Goal: Task Accomplishment & Management: Complete application form

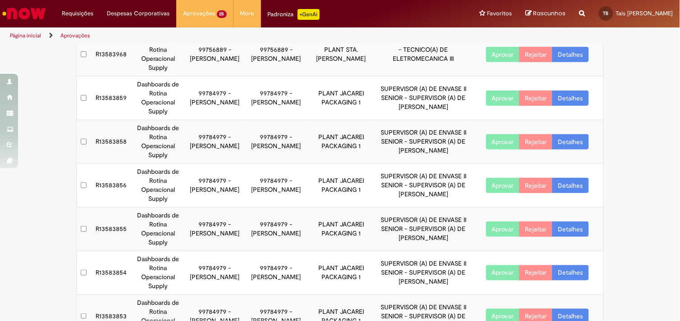
scroll to position [251, 0]
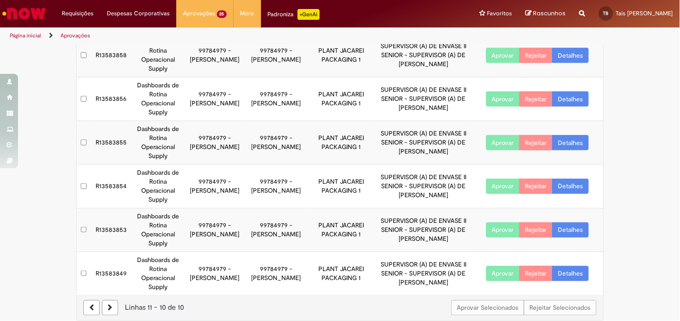
click at [577, 266] on link "Detalhes" at bounding box center [570, 273] width 37 height 15
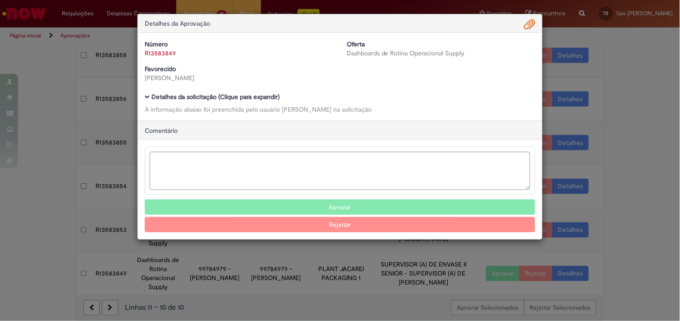
click at [225, 98] on b "Detalhes da solicitação (Clique para expandir)" at bounding box center [215, 97] width 128 height 8
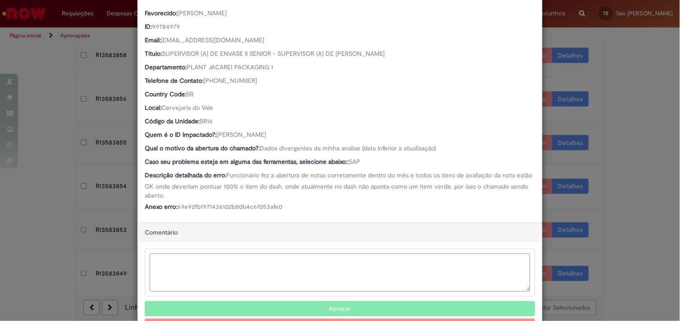
scroll to position [160, 0]
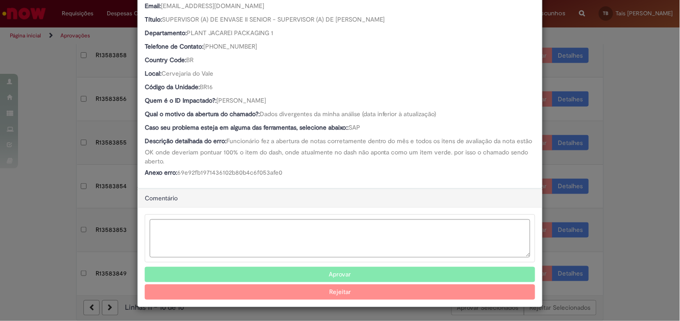
click at [321, 271] on button "Aprovar" at bounding box center [340, 274] width 390 height 15
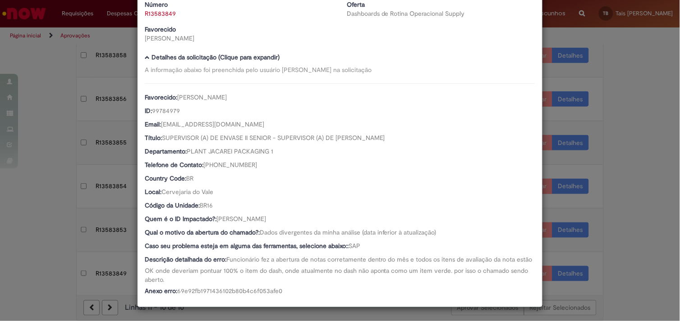
scroll to position [40, 0]
click at [60, 152] on div "Detalhes da Aprovação Número R13583849 Oferta Dashboards de Rotina Operacional …" at bounding box center [340, 160] width 680 height 321
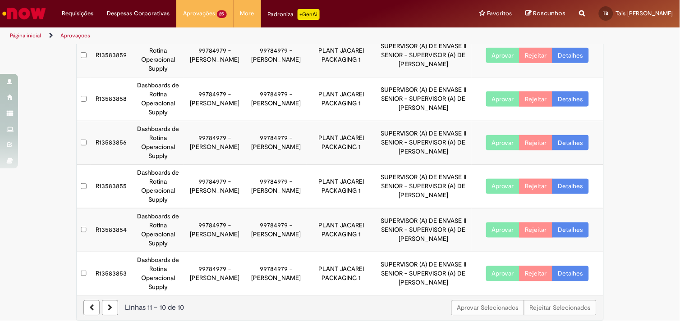
click at [108, 305] on icon at bounding box center [110, 308] width 5 height 6
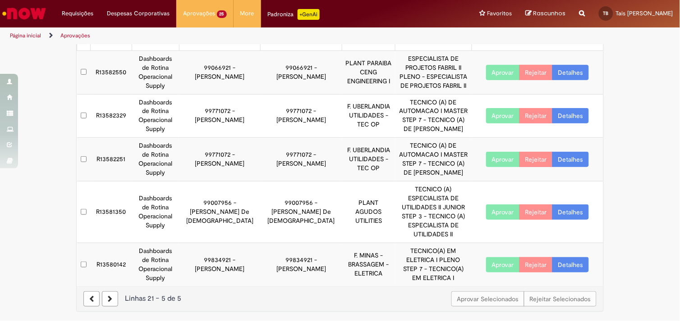
scroll to position [32, 0]
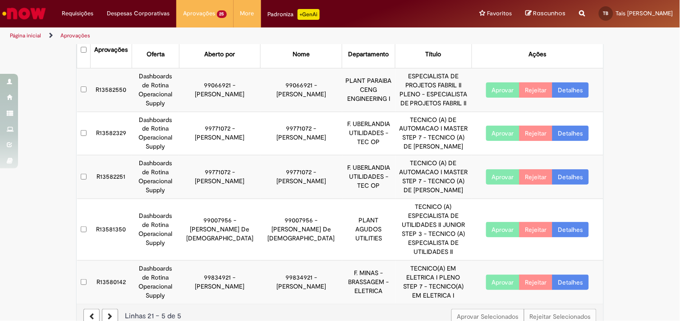
click at [89, 309] on link at bounding box center [91, 316] width 16 height 15
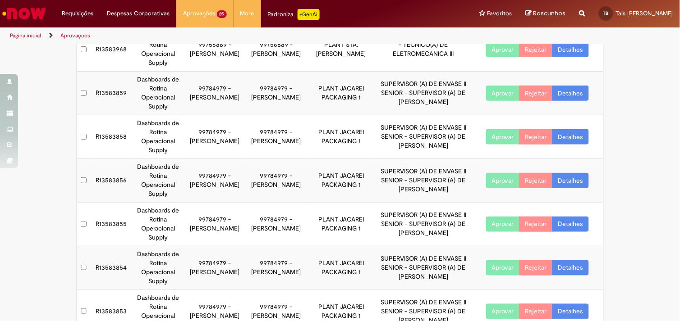
scroll to position [251, 0]
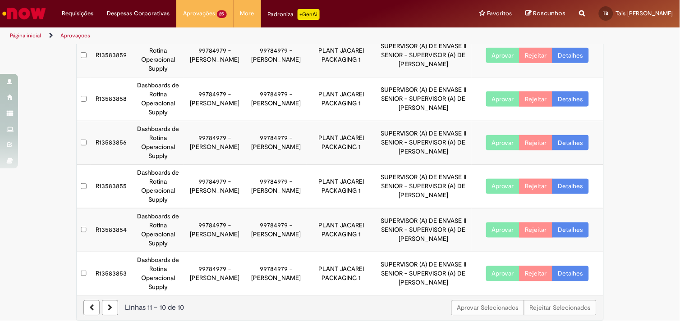
click at [570, 266] on link "Detalhes" at bounding box center [570, 273] width 37 height 15
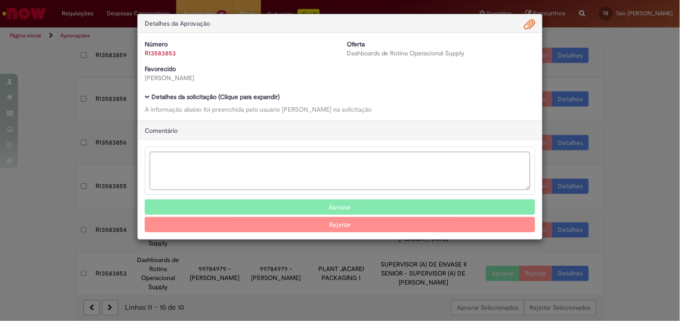
click at [260, 96] on b "Detalhes da solicitação (Clique para expandir)" at bounding box center [215, 97] width 128 height 8
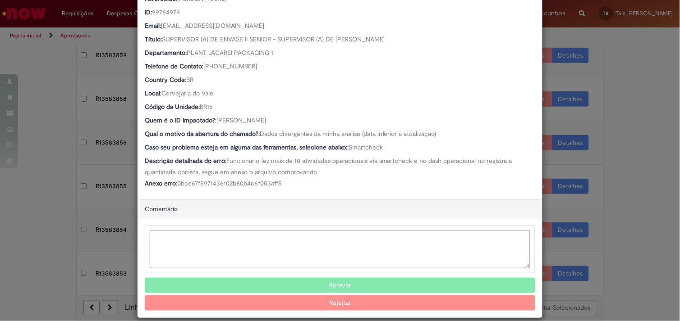
scroll to position [142, 0]
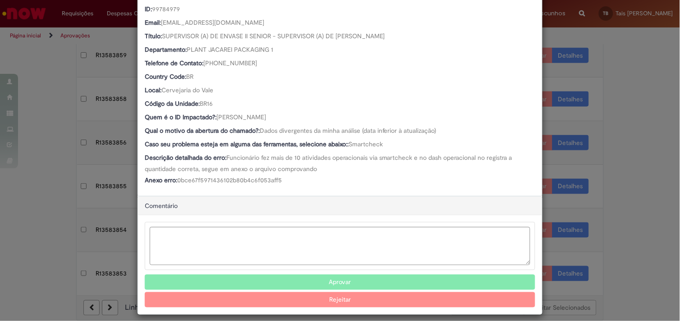
click at [315, 280] on button "Aprovar" at bounding box center [340, 282] width 390 height 15
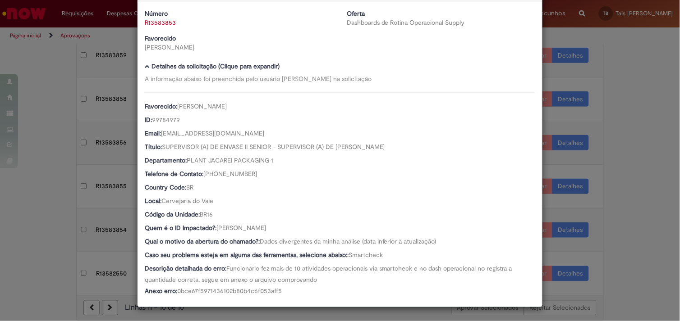
click at [57, 136] on div "Detalhes da Aprovação Número R13583853 Oferta Dashboards de Rotina Operacional …" at bounding box center [340, 160] width 680 height 321
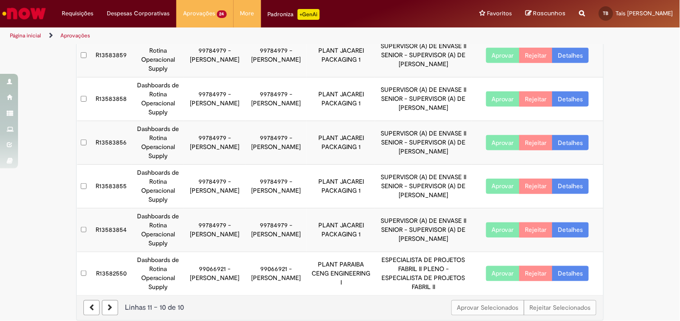
click at [571, 223] on link "Detalhes" at bounding box center [570, 230] width 37 height 15
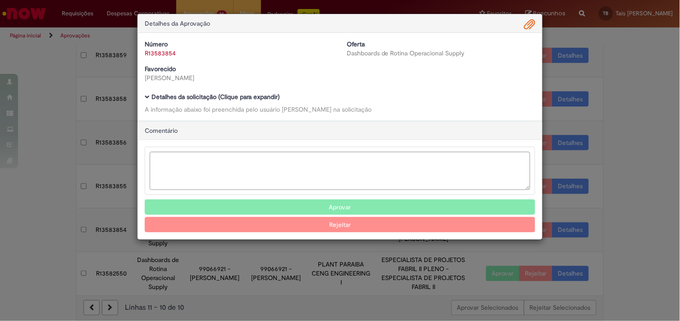
click at [235, 96] on b "Detalhes da solicitação (Clique para expandir)" at bounding box center [215, 97] width 128 height 8
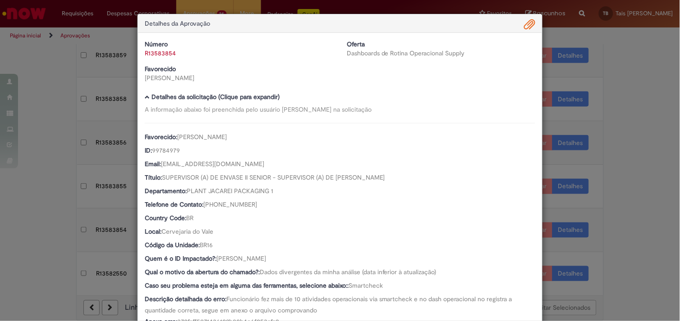
scroll to position [151, 0]
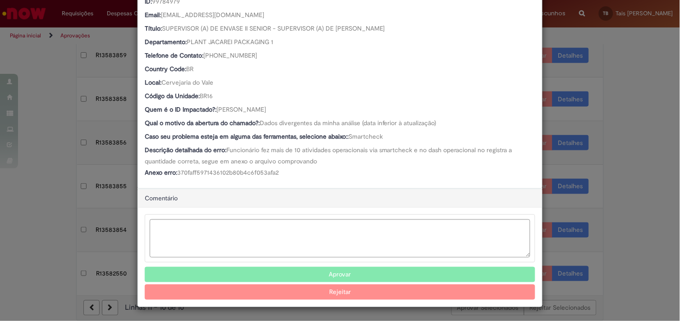
click at [319, 270] on button "Aprovar" at bounding box center [340, 274] width 390 height 15
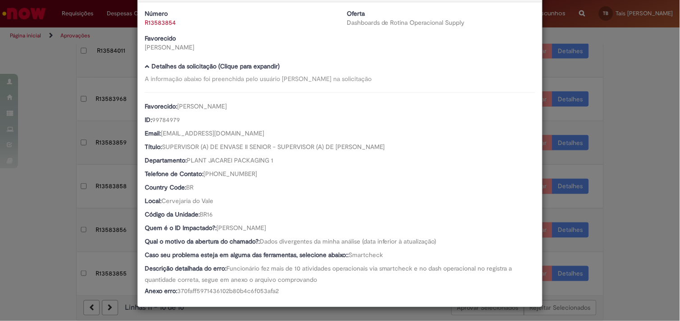
scroll to position [31, 0]
click at [164, 23] on link "R13583854" at bounding box center [160, 22] width 31 height 8
click at [189, 37] on link "Clique aqui" at bounding box center [187, 39] width 31 height 8
select select "*"
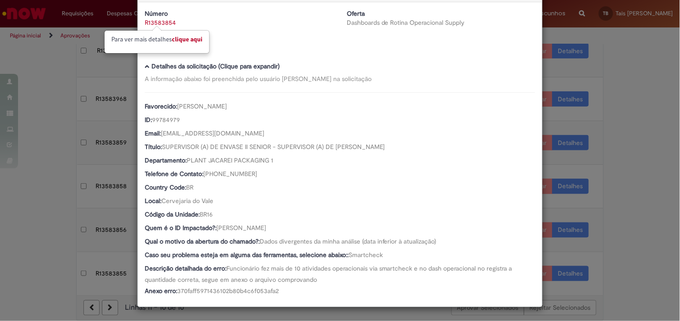
select select "********"
select select "**********"
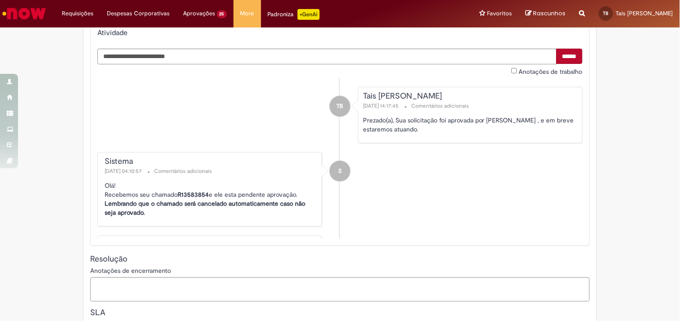
scroll to position [150, 0]
